Goal: Task Accomplishment & Management: Use online tool/utility

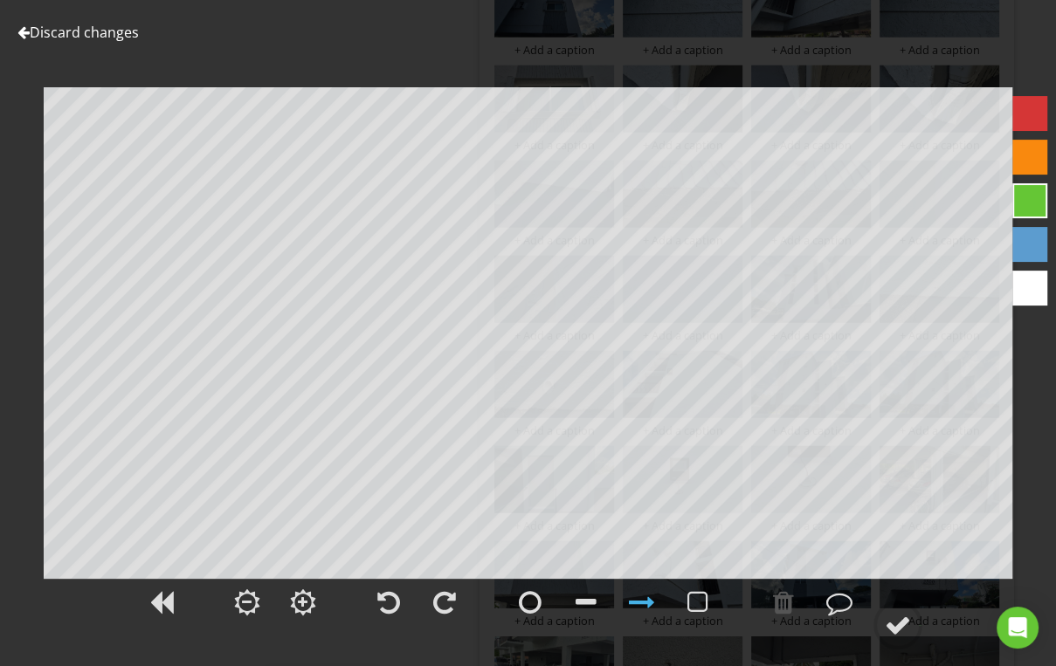
click at [108, 23] on link "Discard changes" at bounding box center [77, 32] width 121 height 19
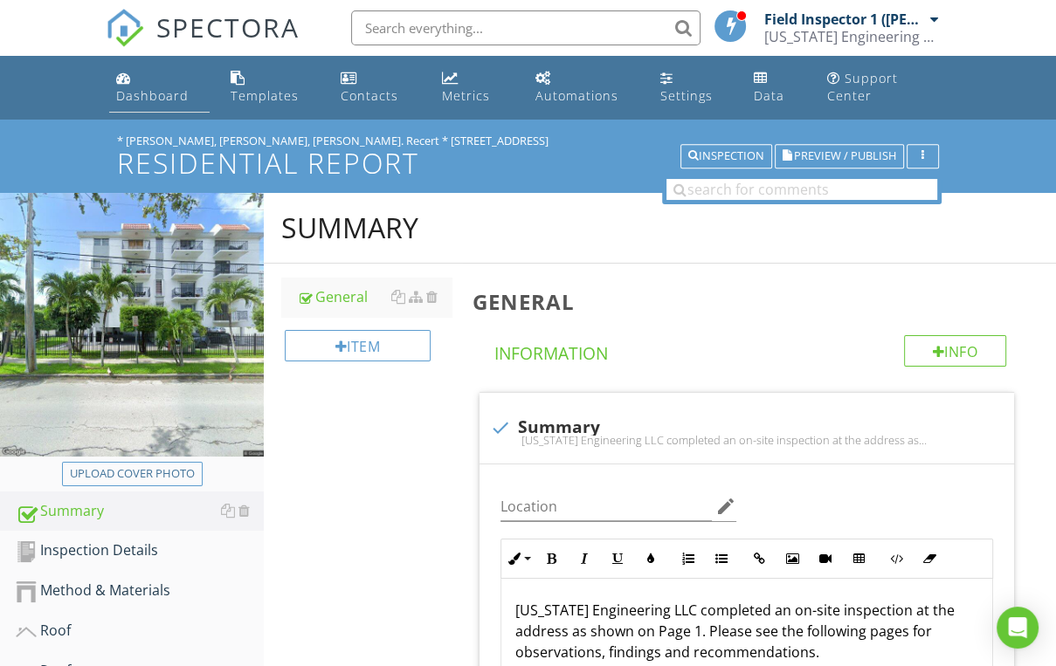
click at [132, 80] on link "Dashboard" at bounding box center [159, 88] width 100 height 50
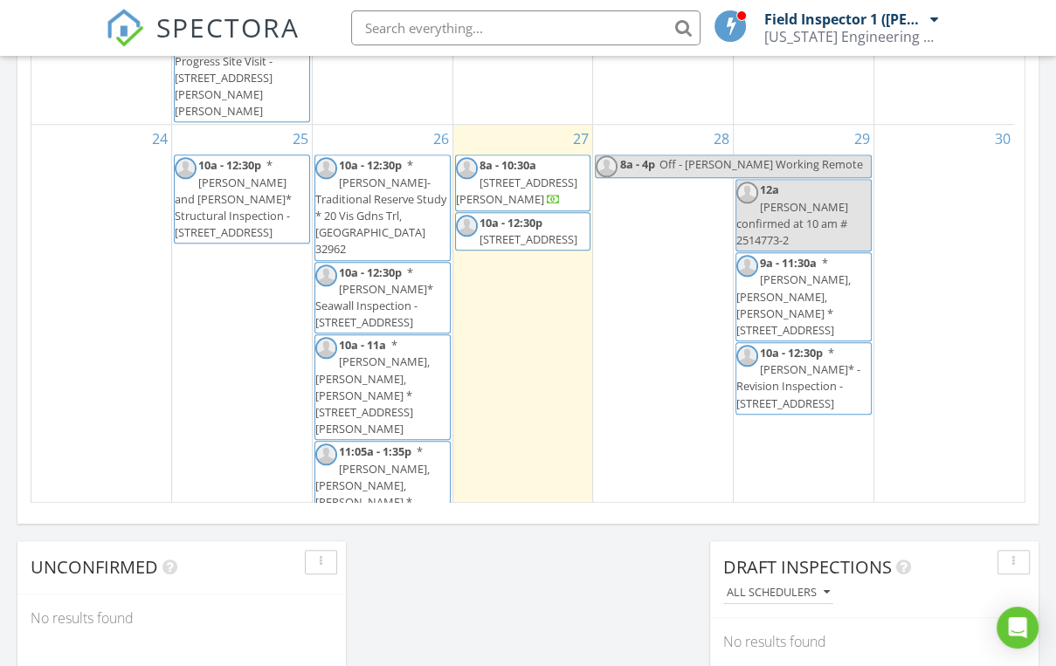
scroll to position [1327, 0]
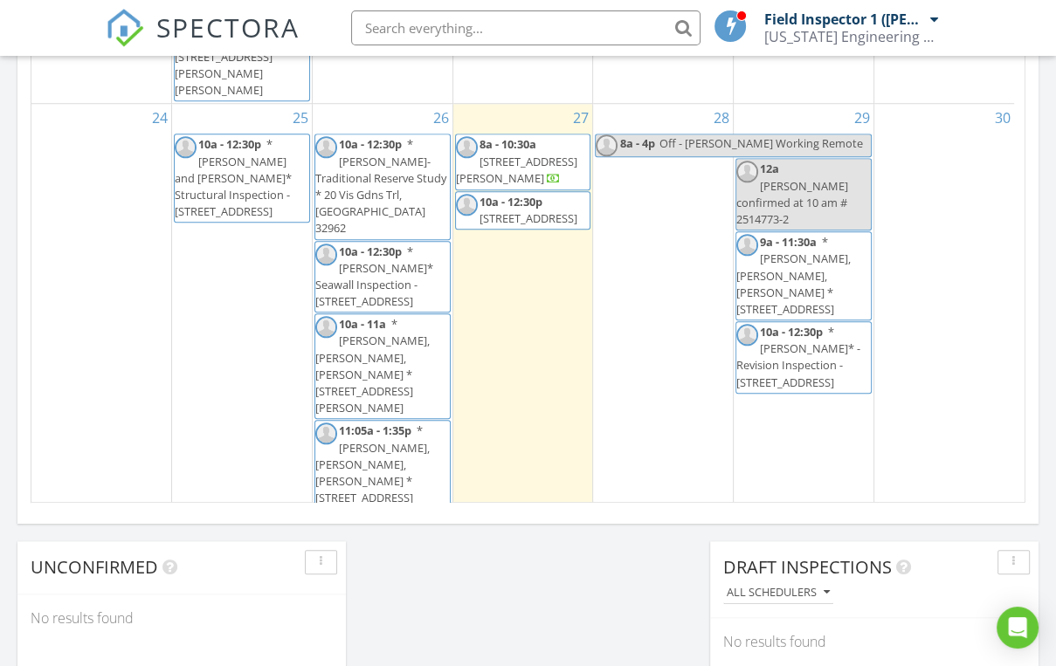
click at [378, 316] on span "* David, Manny, Luis- Recert * 18450 W Dixie Hwy, North Miami Beach 33160" at bounding box center [372, 366] width 114 height 100
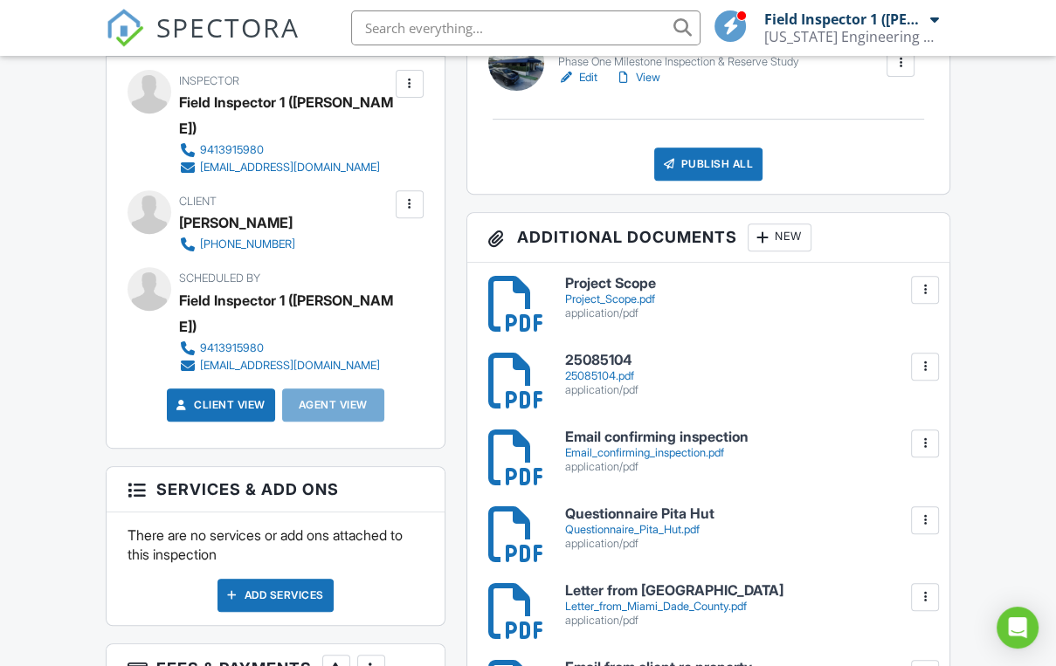
scroll to position [349, 0]
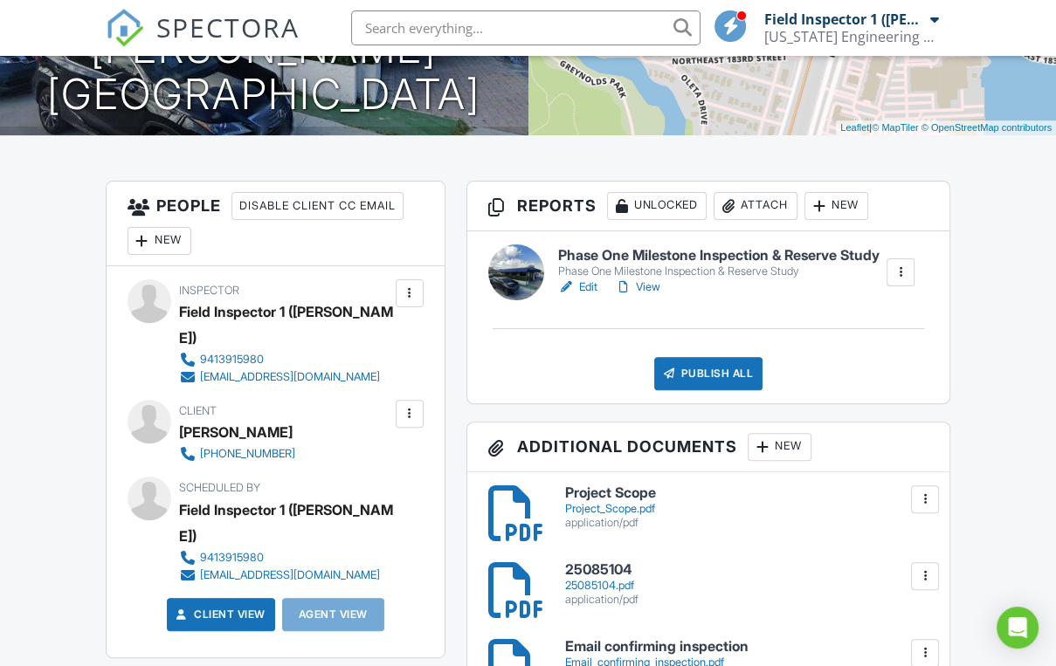
click at [565, 296] on div at bounding box center [566, 287] width 17 height 17
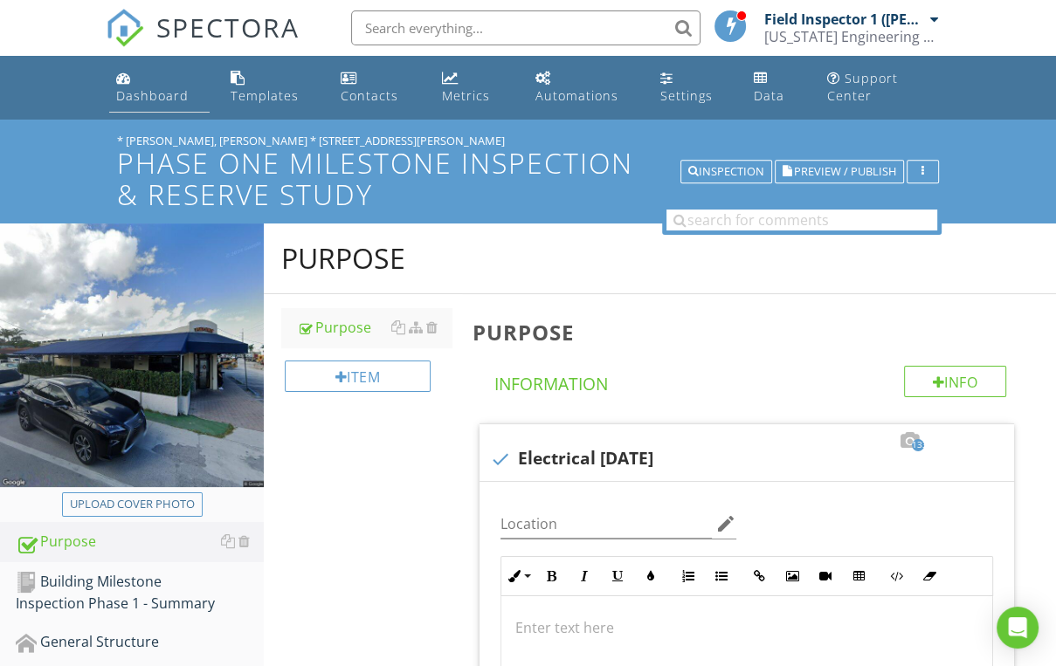
click at [126, 89] on div "Dashboard" at bounding box center [152, 95] width 72 height 17
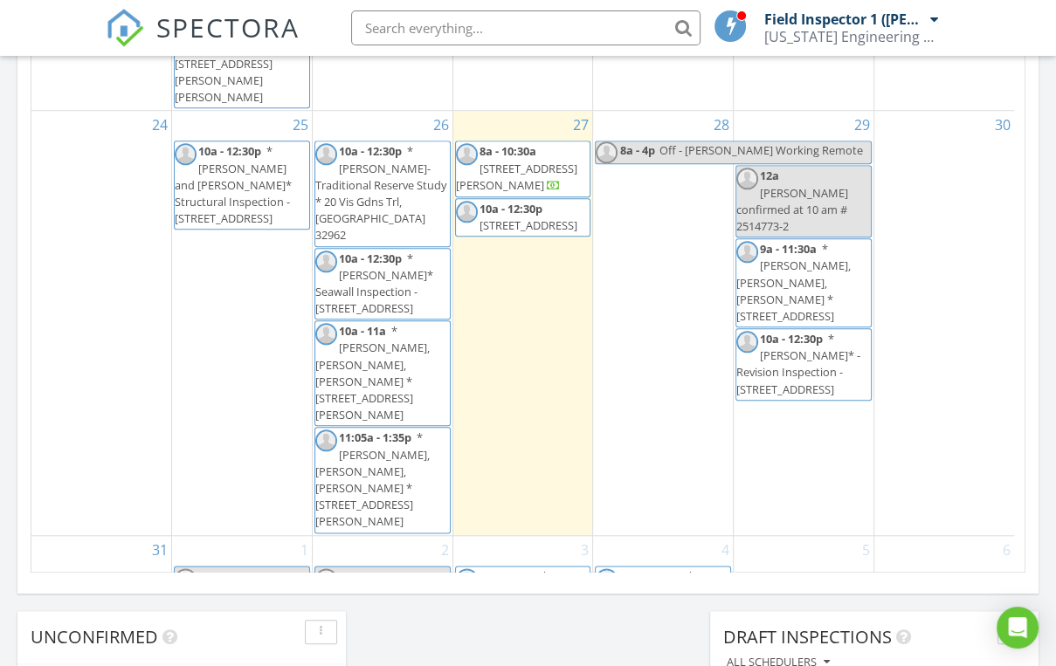
scroll to position [1326, 0]
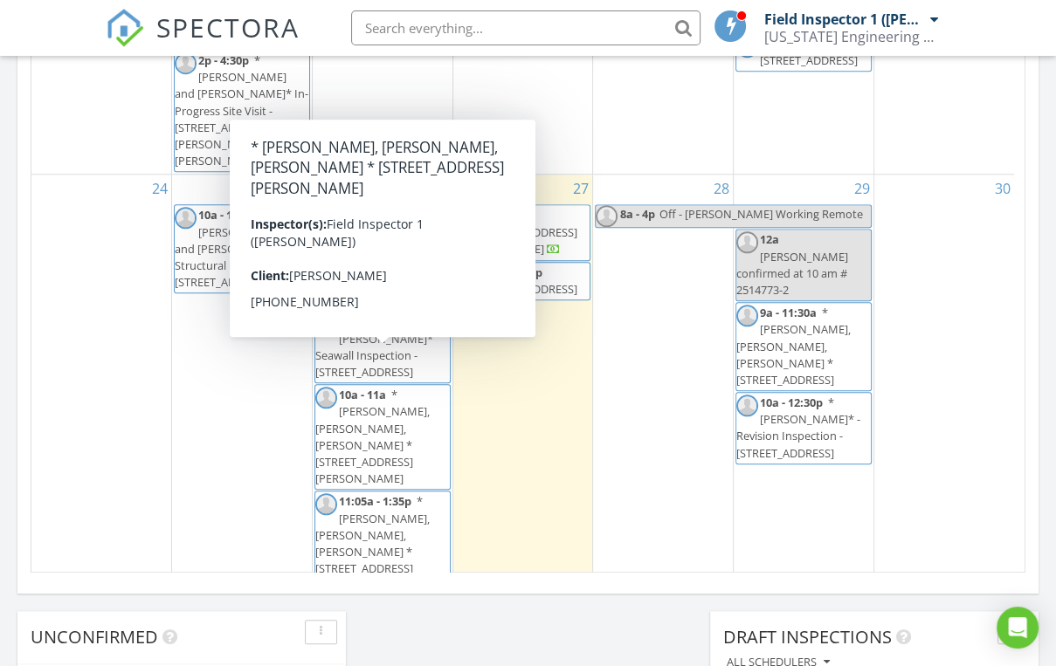
click at [369, 387] on span "* David, Manny, Luis- Recert * 18450 W Dixie Hwy, North Miami Beach 33160" at bounding box center [372, 437] width 114 height 100
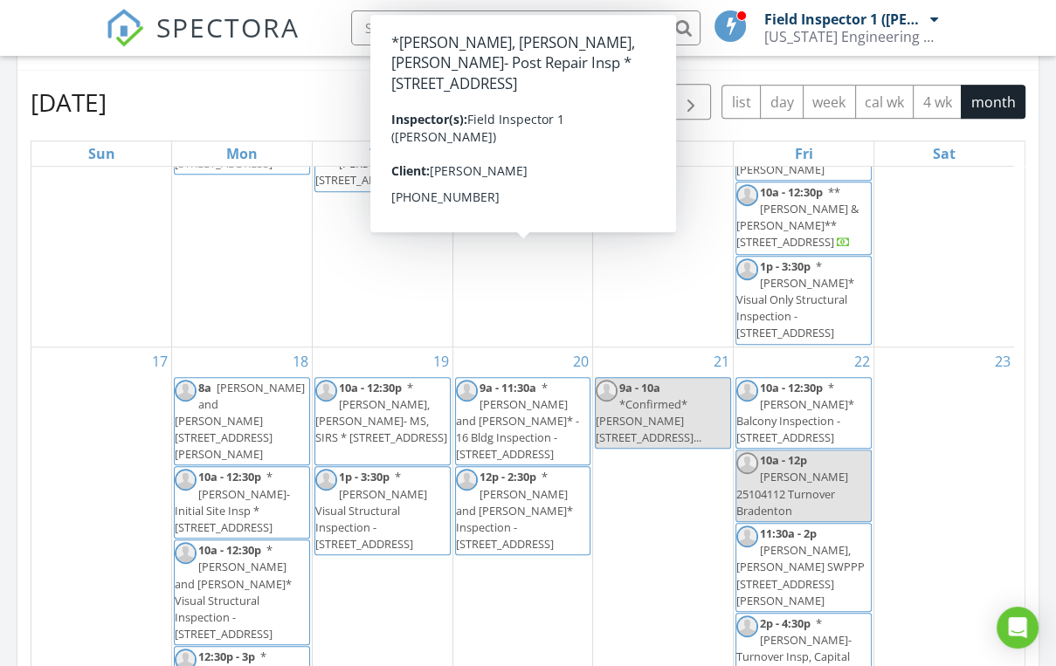
scroll to position [978, 0]
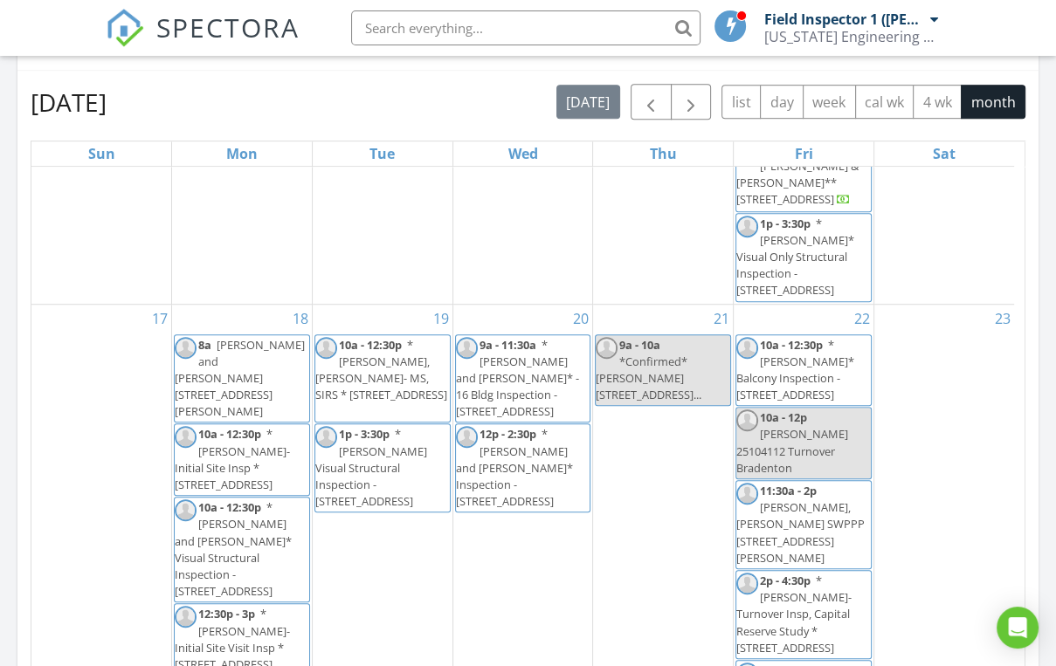
click at [248, 428] on span "* David, Matt, Luis- Initial Site Insp * 936 Lake Victoria Dr , West Palm Beach…" at bounding box center [232, 459] width 115 height 66
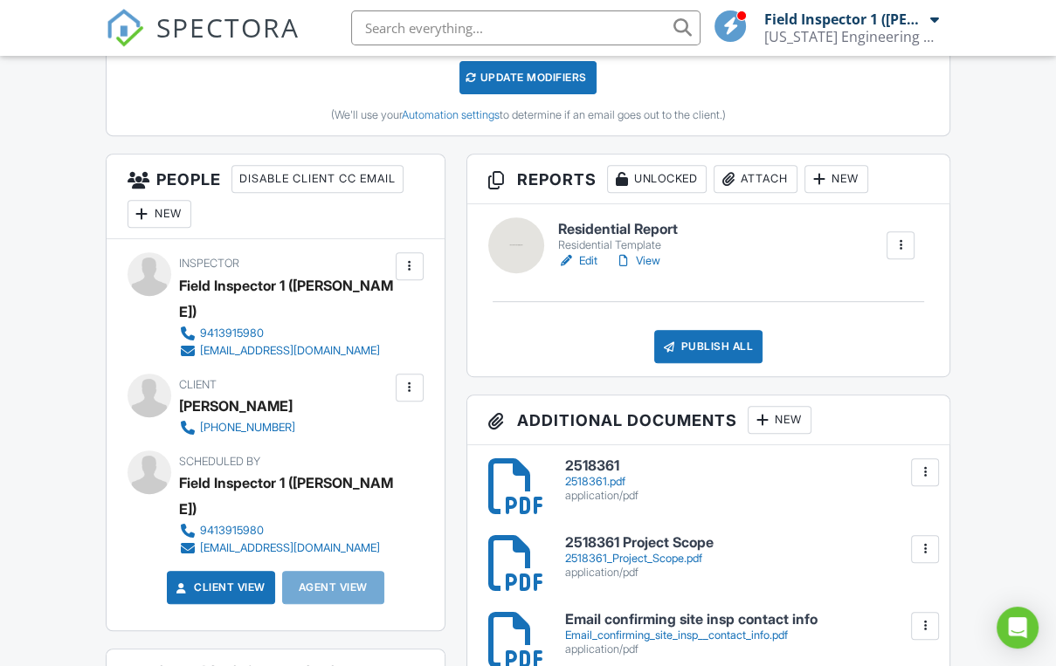
click at [574, 258] on div at bounding box center [566, 260] width 17 height 17
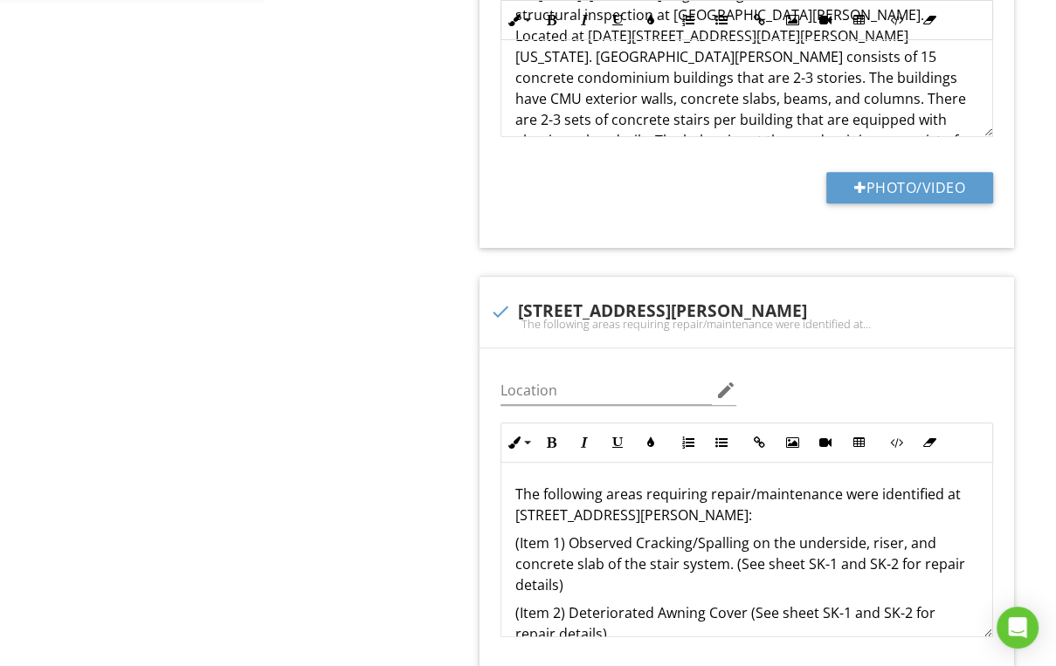
scroll to position [629, 0]
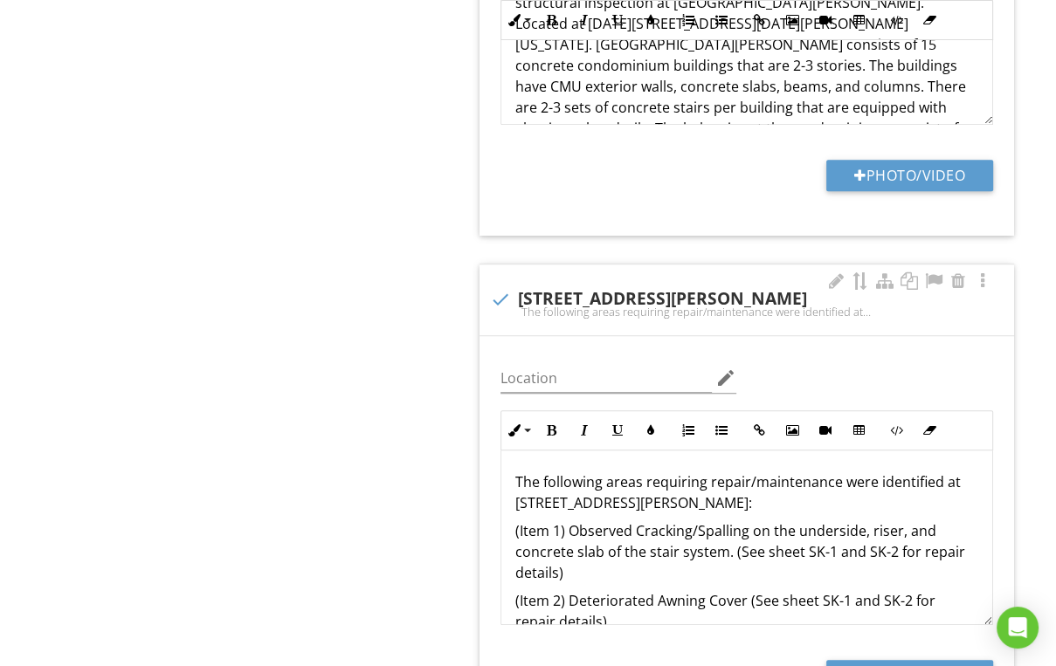
click at [594, 315] on div "The following areas requiring repair/maintenance were identified at 1056 N Beno…" at bounding box center [747, 312] width 514 height 14
checkbox input "true"
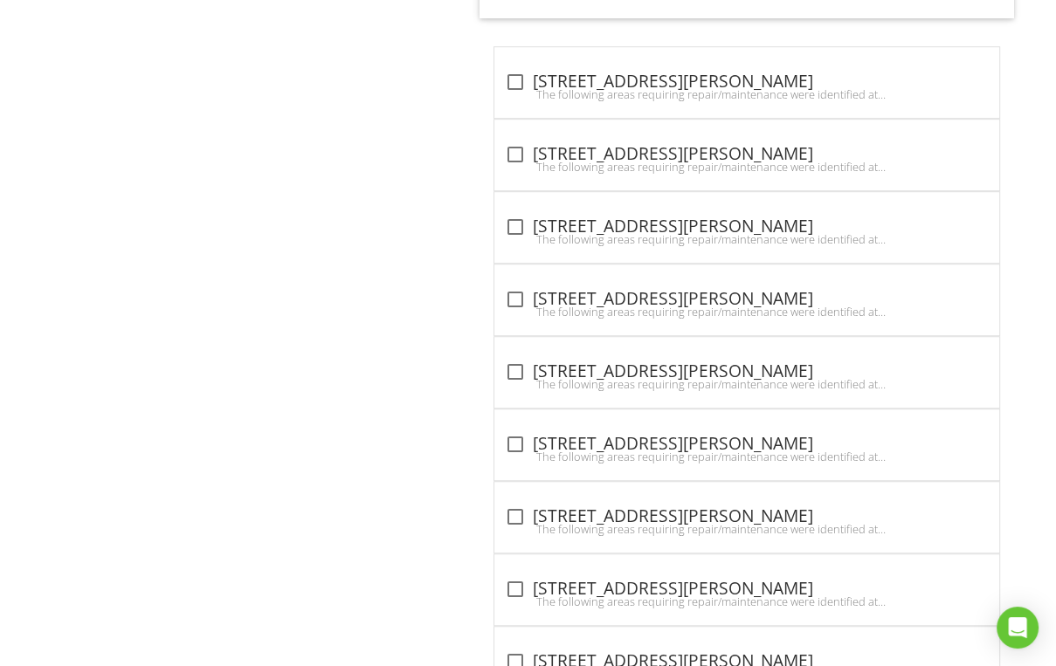
scroll to position [674, 0]
